Goal: Task Accomplishment & Management: Manage account settings

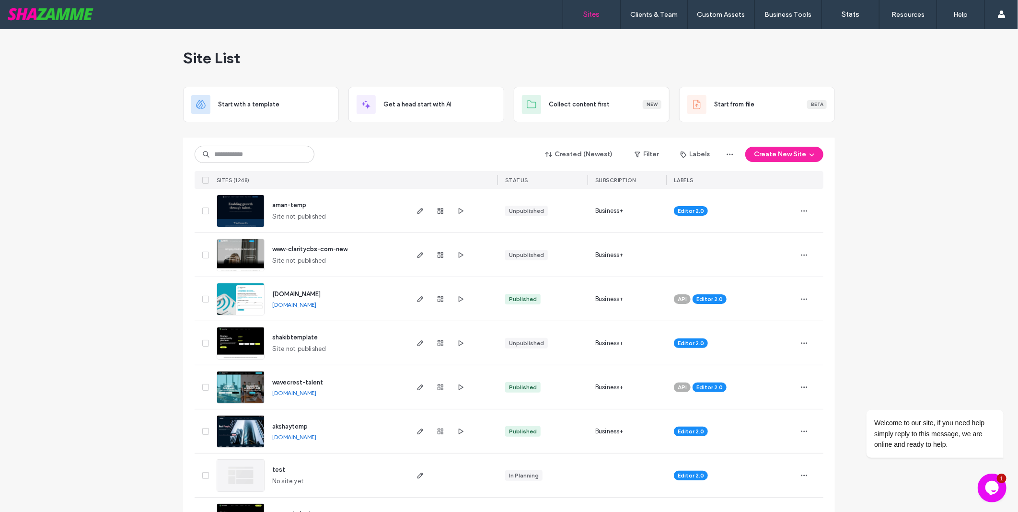
click at [238, 163] on div "Created (Newest) Filter Labels Create New Site" at bounding box center [509, 154] width 629 height 18
click at [245, 158] on input at bounding box center [255, 154] width 120 height 17
type input "********"
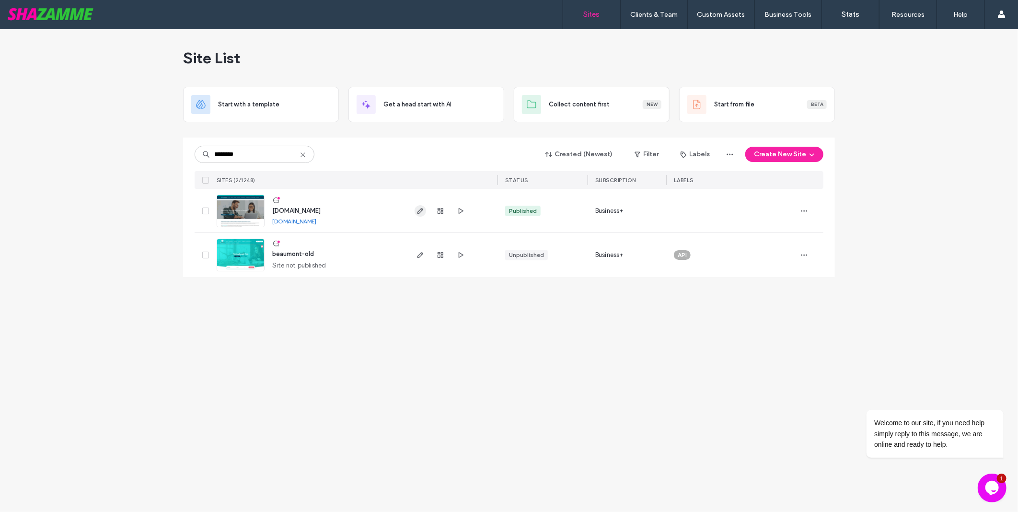
click at [420, 210] on icon "button" at bounding box center [421, 211] width 8 height 8
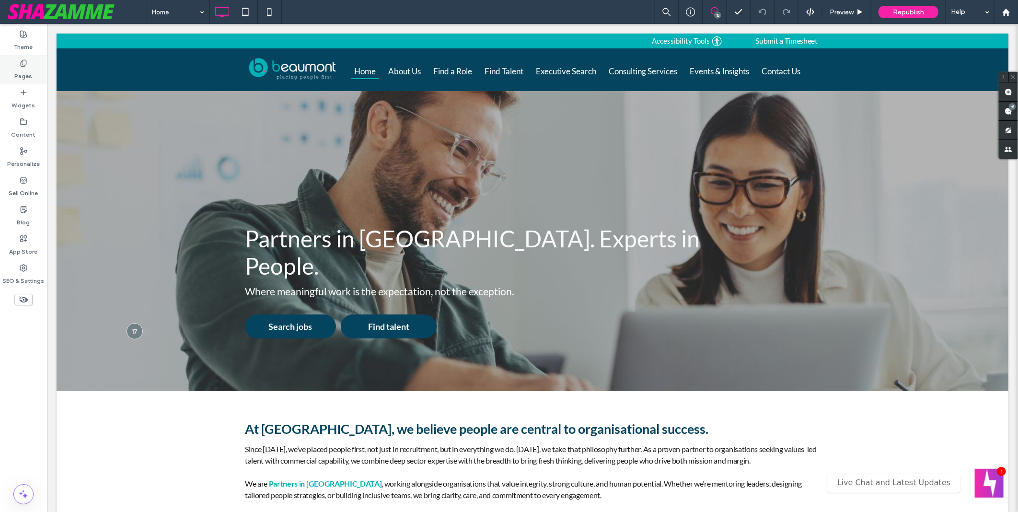
drag, startPoint x: 22, startPoint y: 70, endPoint x: 36, endPoint y: 70, distance: 14.4
click at [22, 70] on label "Pages" at bounding box center [24, 73] width 18 height 13
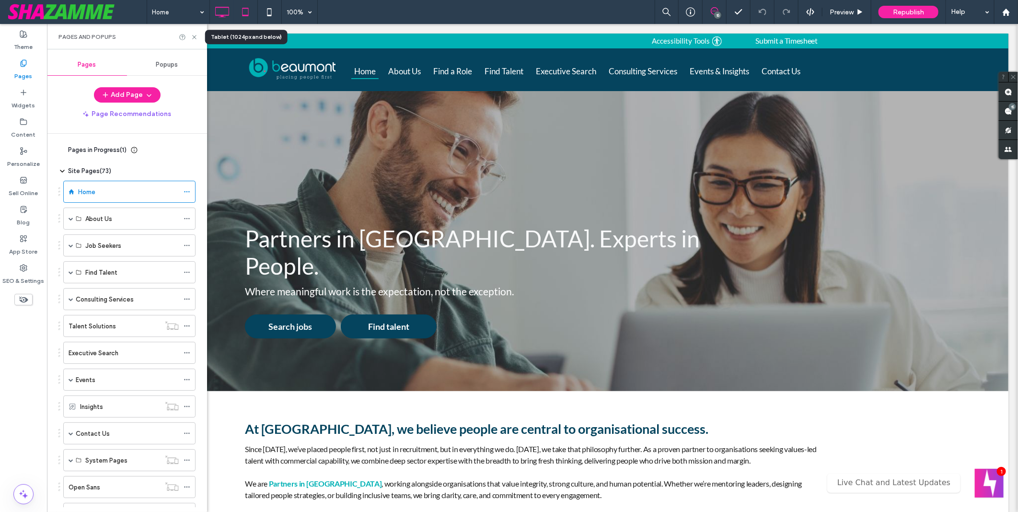
click at [250, 13] on icon at bounding box center [245, 11] width 19 height 19
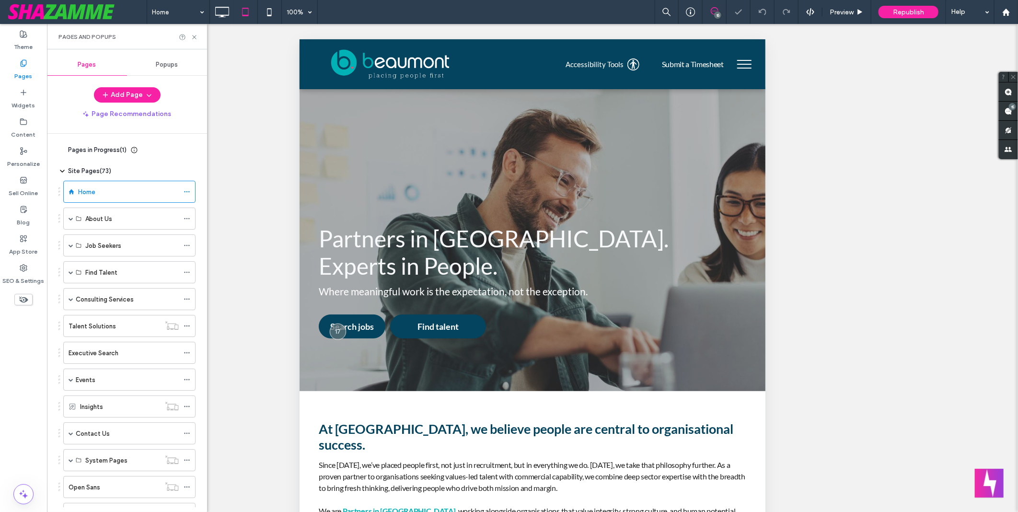
click at [735, 61] on button "menu" at bounding box center [744, 63] width 25 height 25
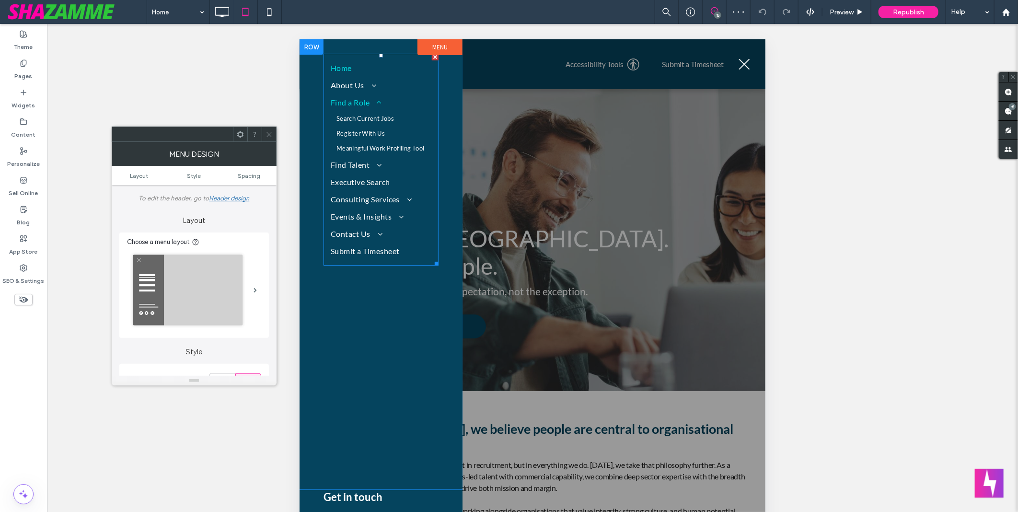
click at [362, 102] on span "Find a Role" at bounding box center [355, 102] width 51 height 12
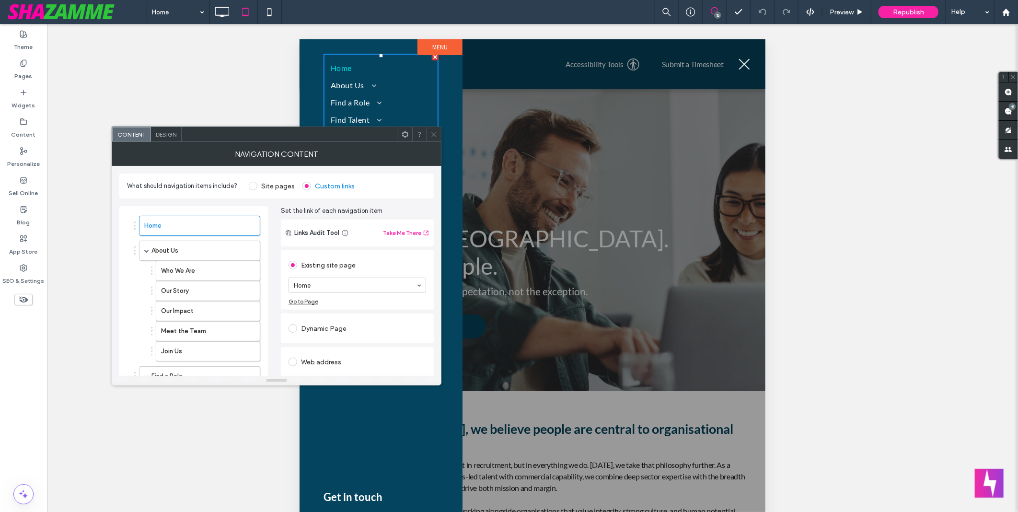
scroll to position [106, 0]
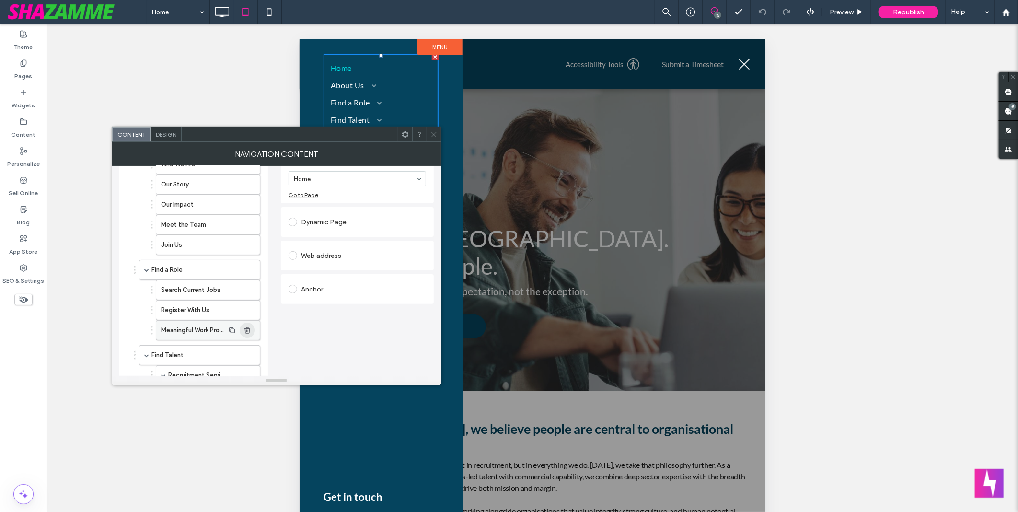
click at [248, 328] on use "button" at bounding box center [248, 330] width 6 height 6
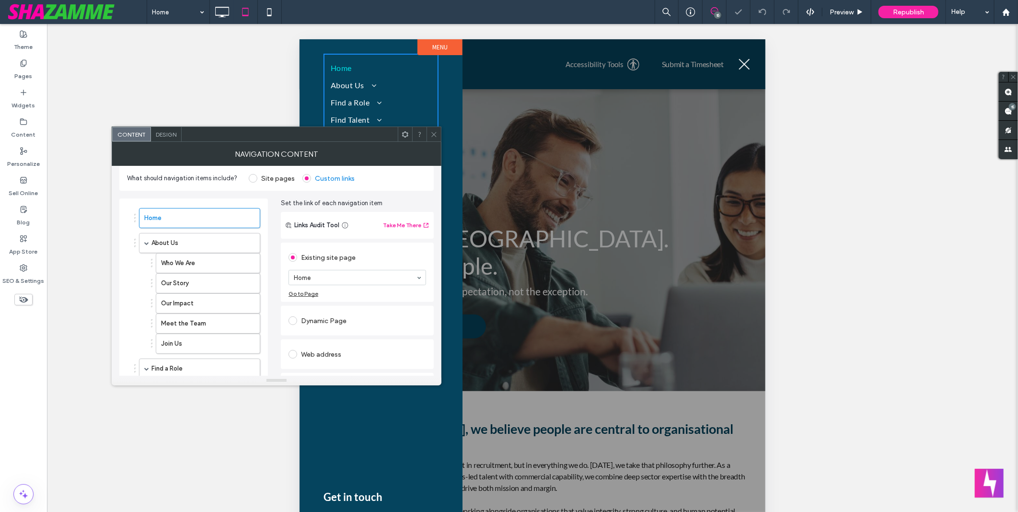
scroll to position [0, 0]
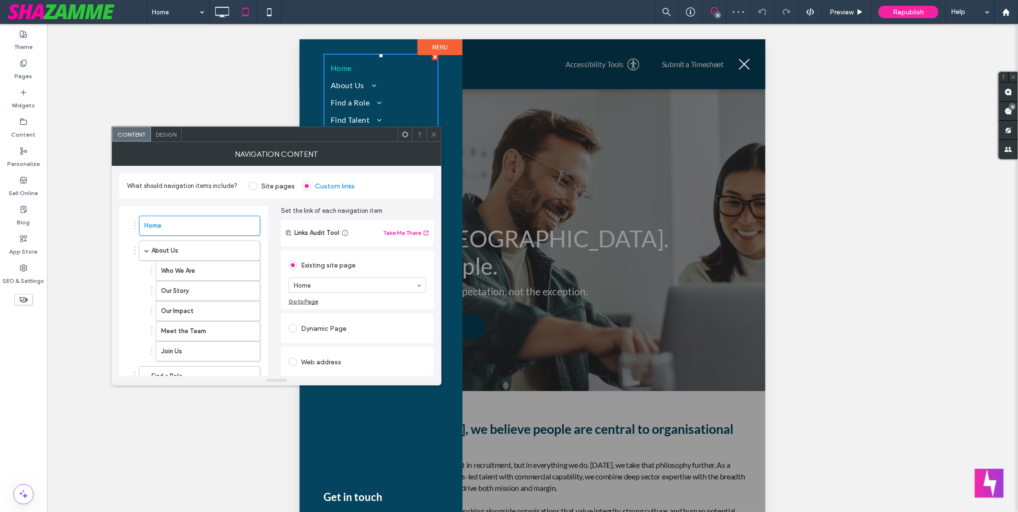
click at [430, 129] on div at bounding box center [434, 134] width 14 height 14
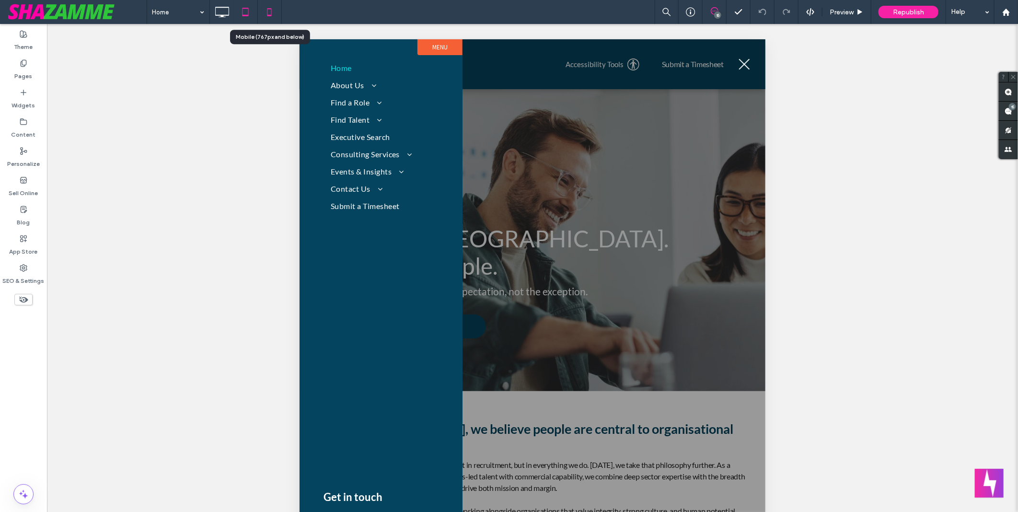
click at [270, 19] on icon at bounding box center [269, 11] width 19 height 19
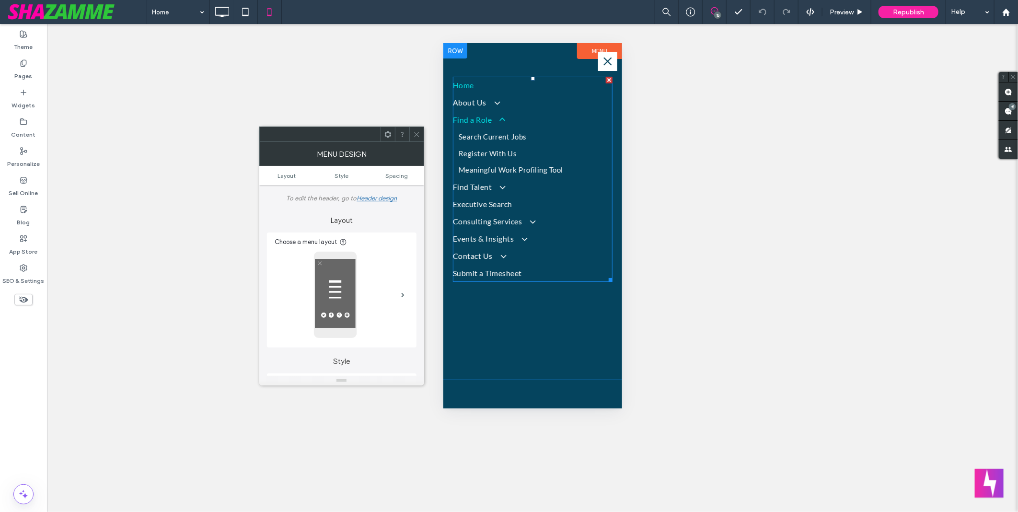
click at [482, 118] on span "Find a Role" at bounding box center [478, 120] width 51 height 12
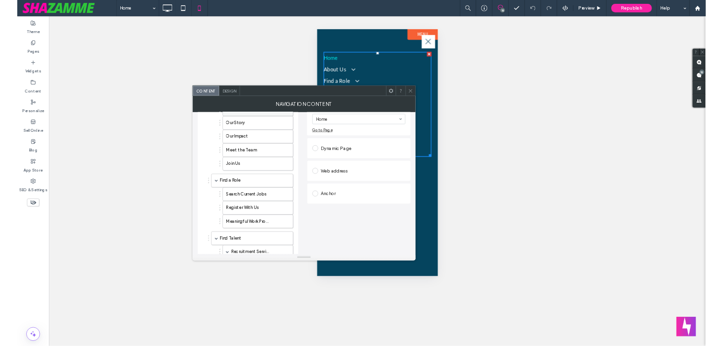
scroll to position [106, 0]
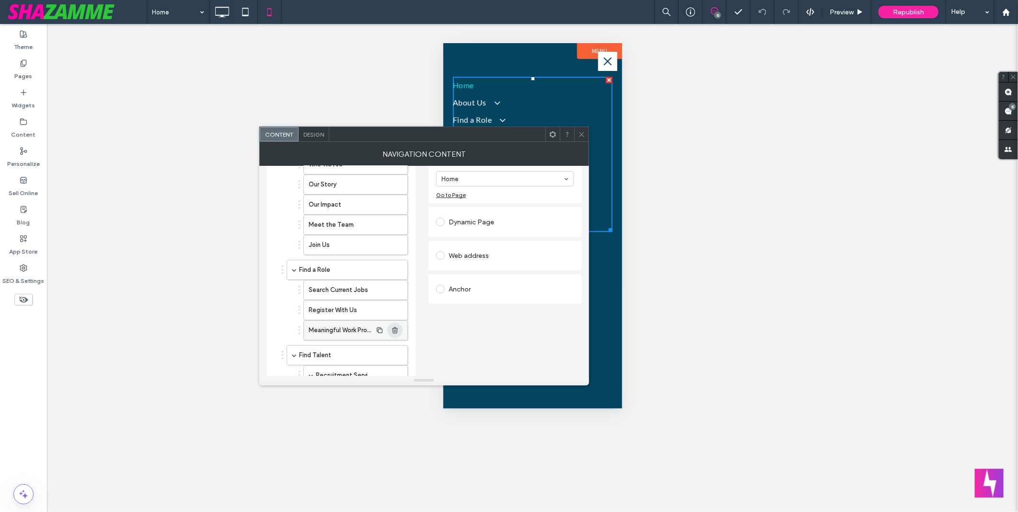
click at [398, 334] on icon "button" at bounding box center [395, 331] width 8 height 8
drag, startPoint x: 582, startPoint y: 131, endPoint x: 164, endPoint y: 75, distance: 420.9
click at [582, 131] on icon at bounding box center [581, 134] width 7 height 7
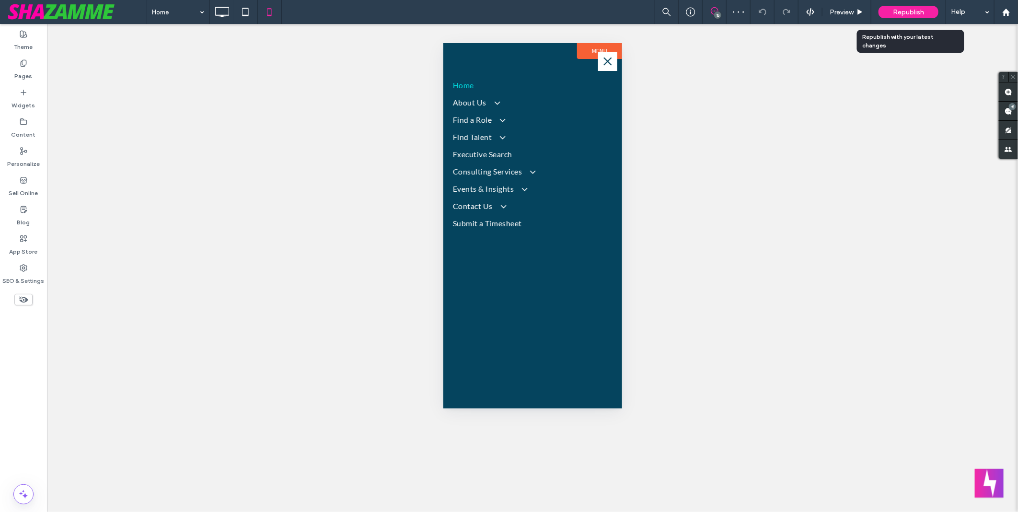
click at [917, 12] on span "Republish" at bounding box center [908, 12] width 31 height 8
